Goal: Navigation & Orientation: Find specific page/section

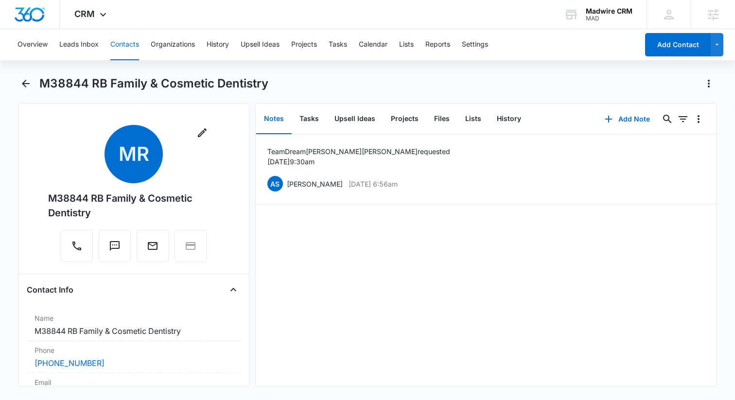
scroll to position [3959, 0]
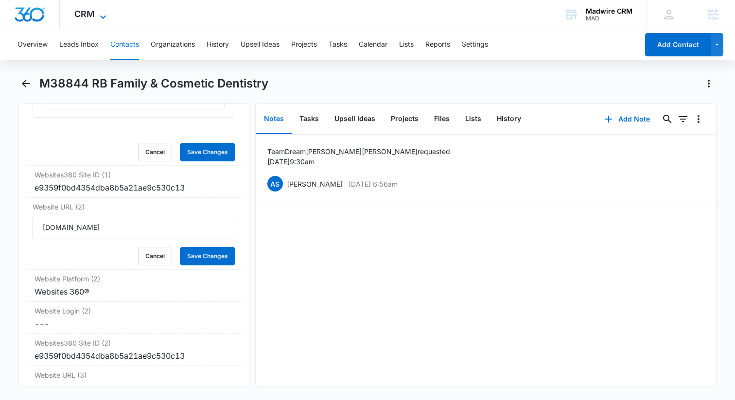
click at [88, 17] on span "CRM" at bounding box center [84, 14] width 20 height 10
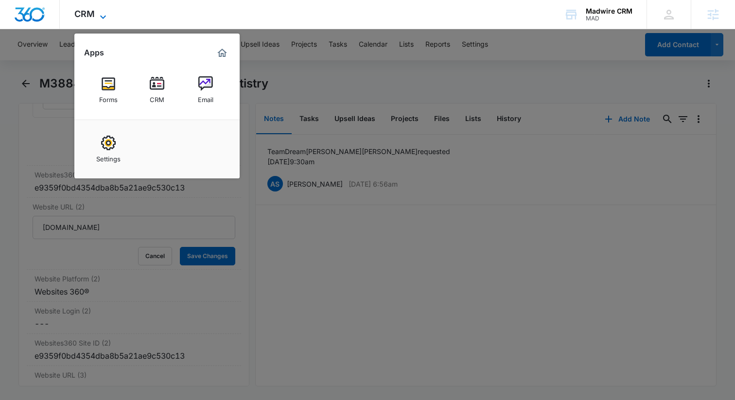
click at [90, 15] on span "CRM" at bounding box center [84, 14] width 20 height 10
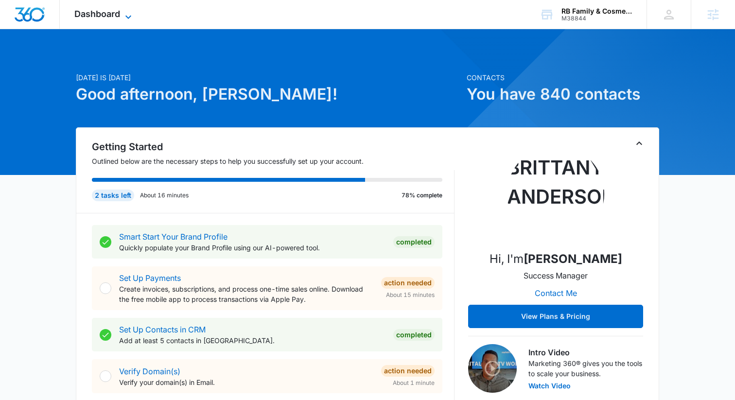
click at [96, 18] on span "Dashboard" at bounding box center [97, 14] width 46 height 10
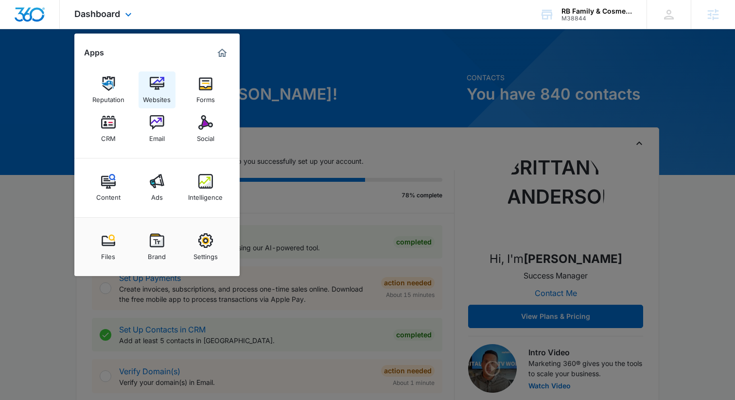
click at [155, 101] on div "Websites" at bounding box center [157, 97] width 28 height 13
